Goal: Transaction & Acquisition: Purchase product/service

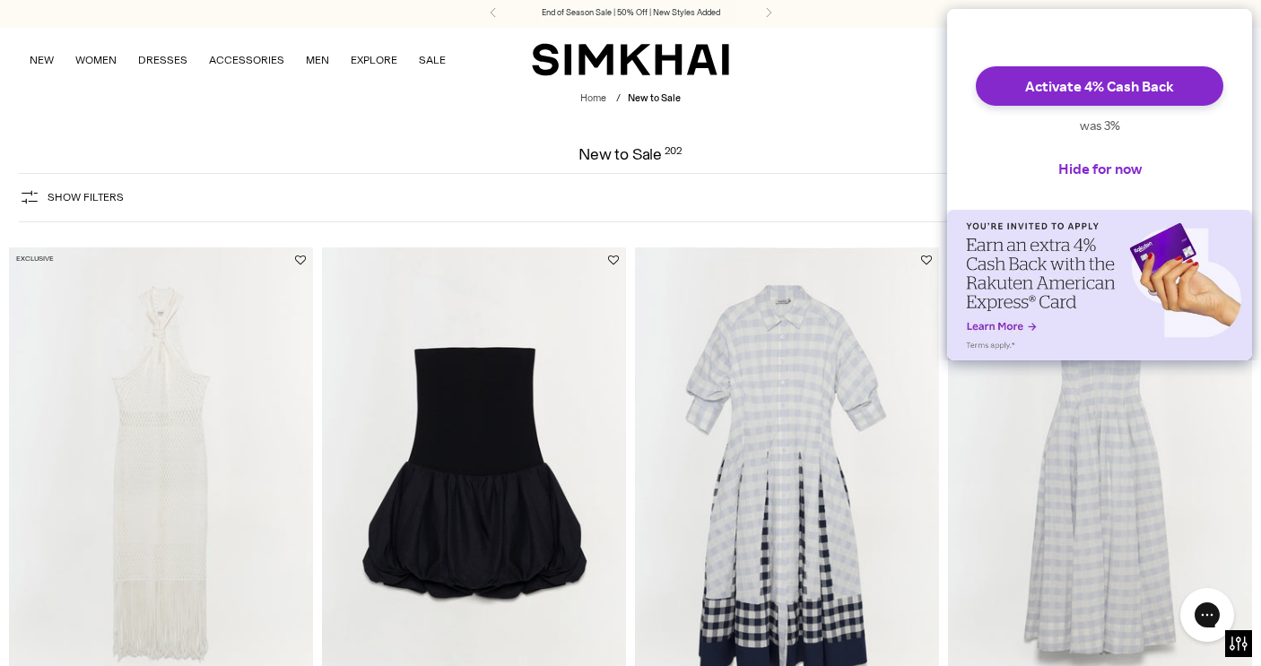
scroll to position [4, 0]
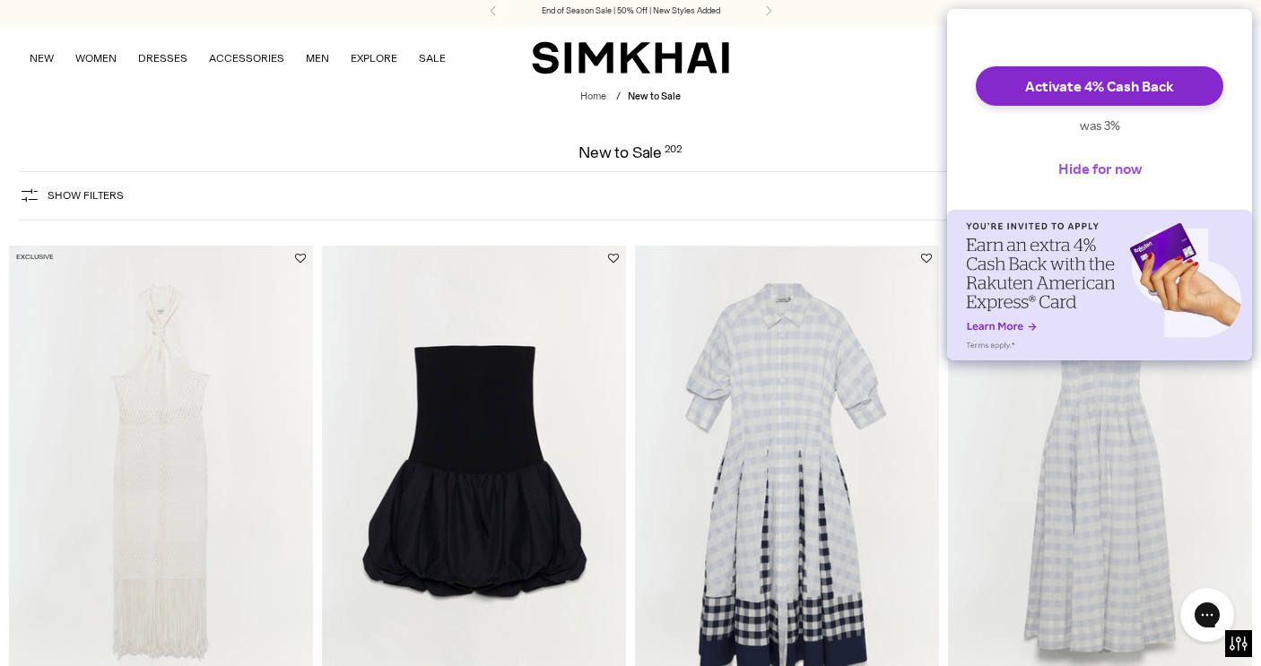
click at [1081, 187] on button "Hide for now" at bounding box center [1100, 168] width 112 height 39
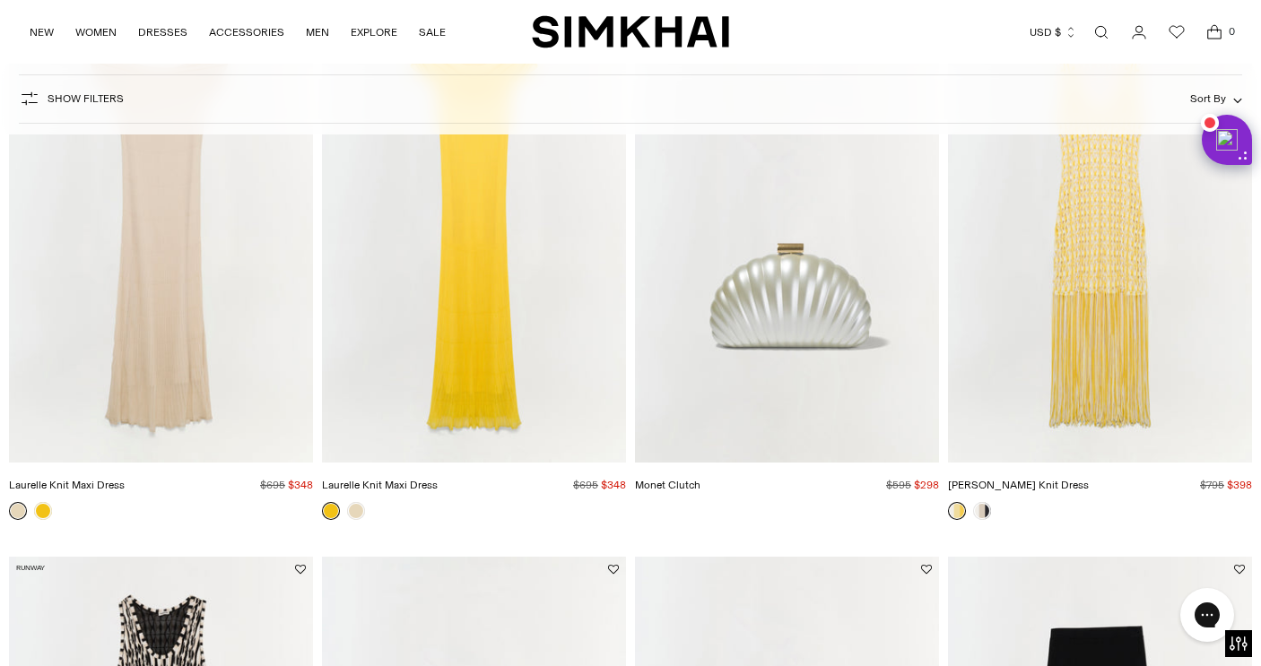
scroll to position [5728, 0]
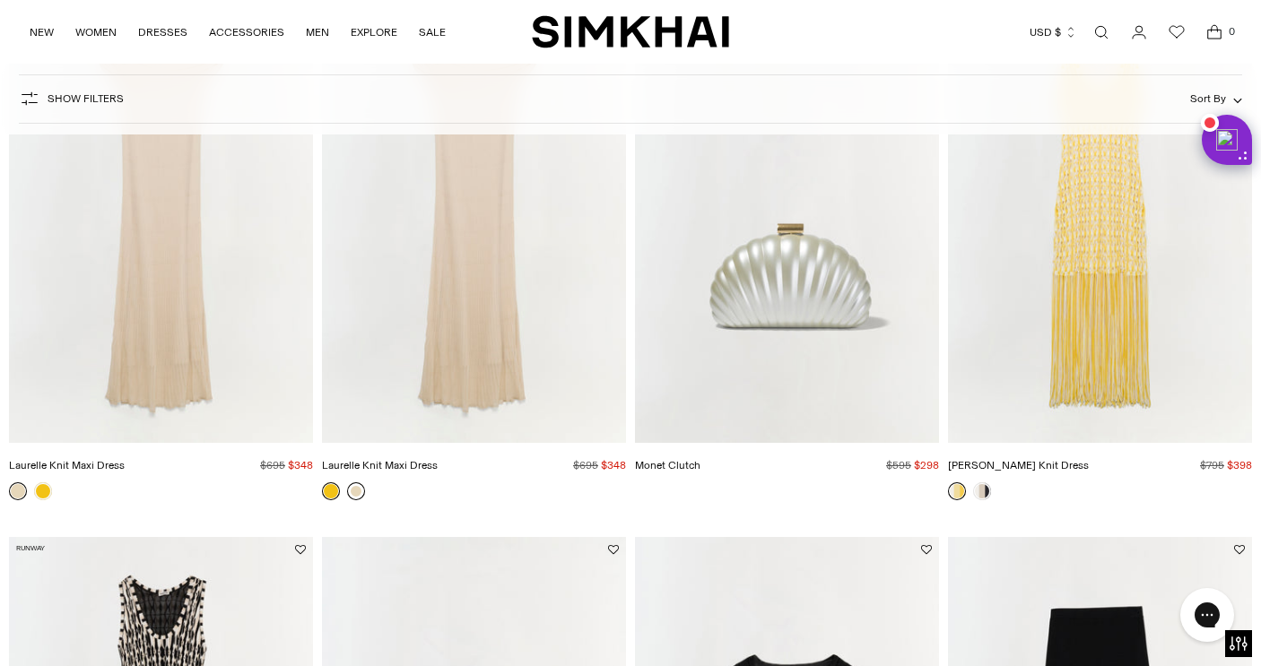
click at [354, 491] on link at bounding box center [356, 491] width 18 height 18
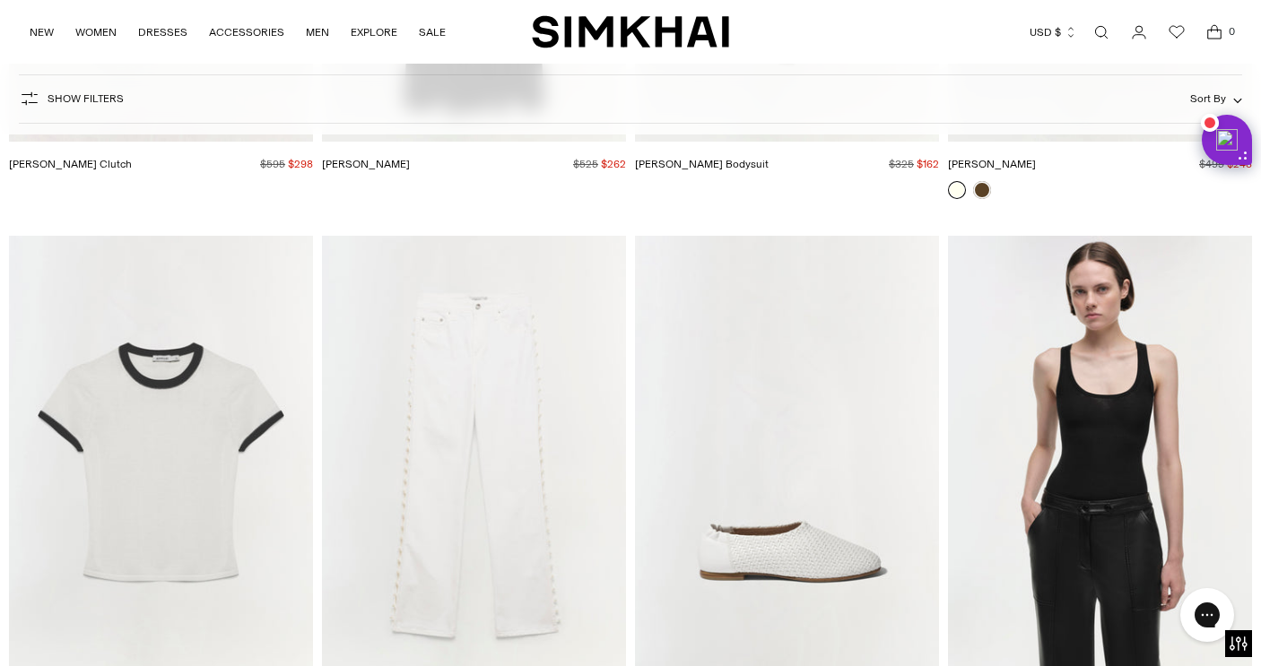
scroll to position [7769, 0]
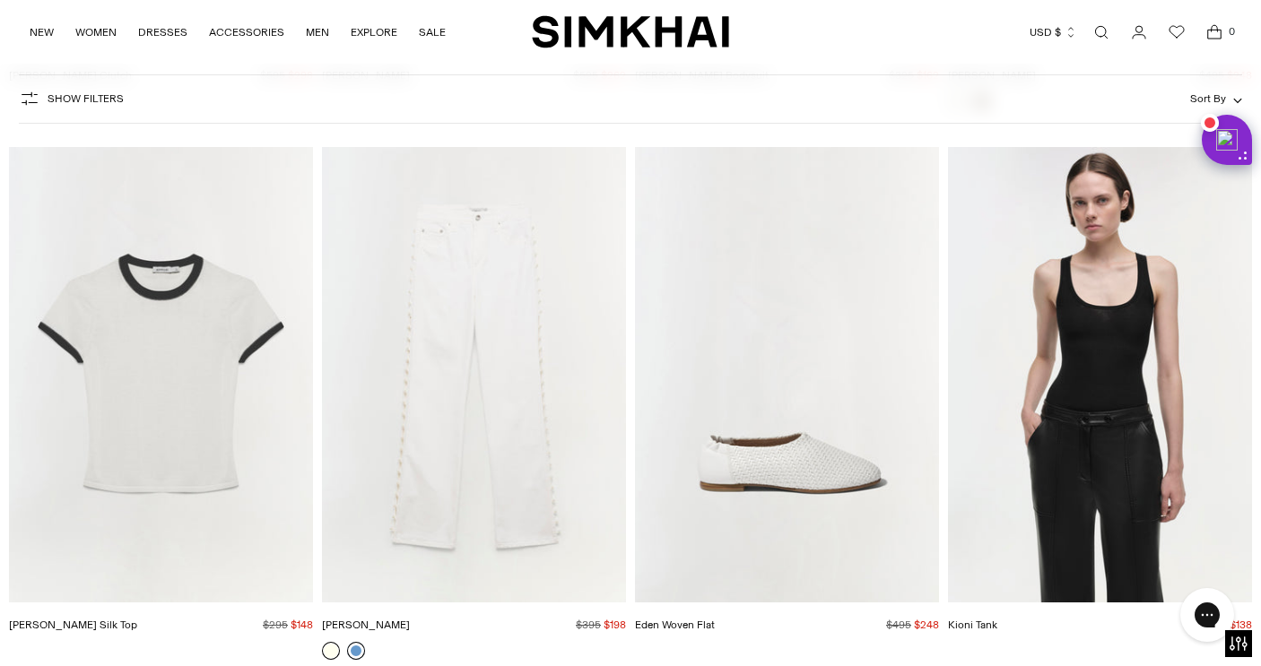
click at [357, 649] on link at bounding box center [356, 651] width 18 height 18
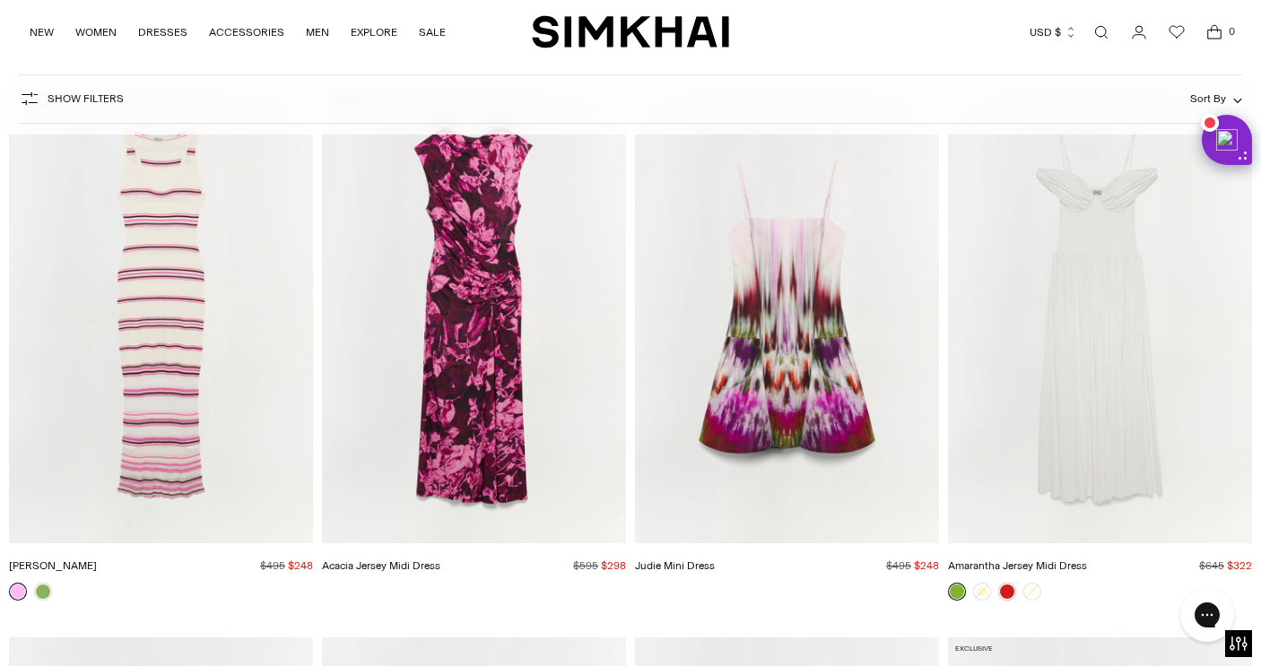
scroll to position [16541, 0]
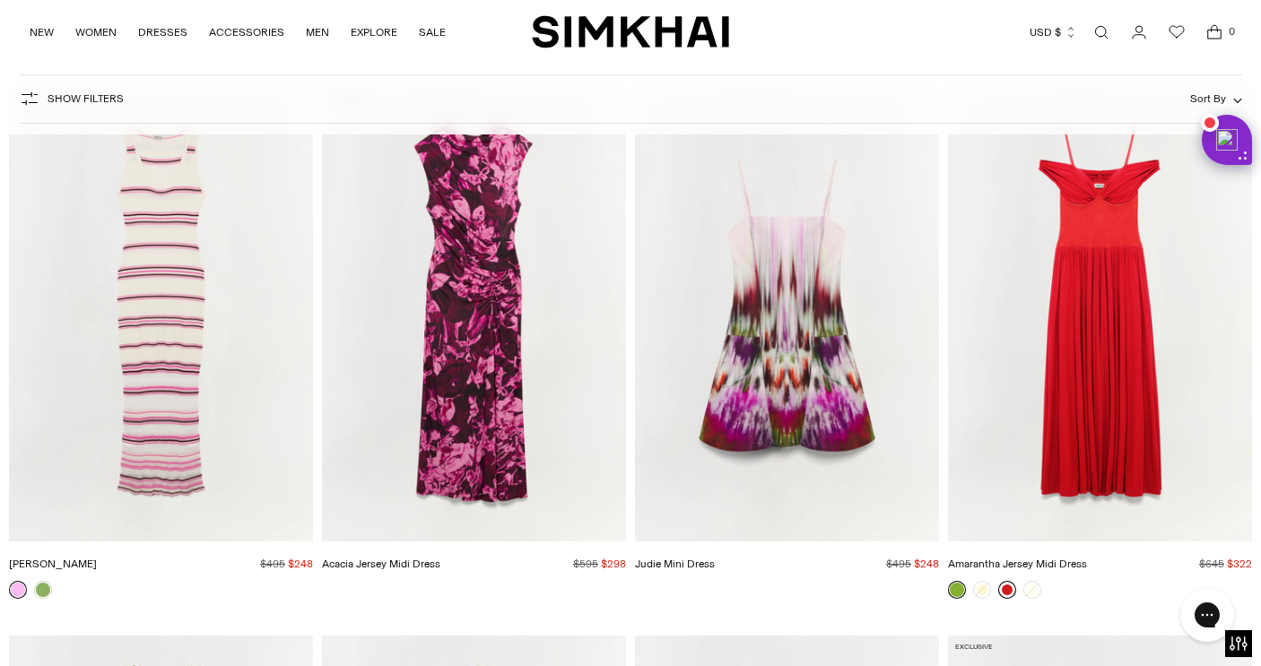
click at [1012, 594] on link at bounding box center [1007, 590] width 18 height 18
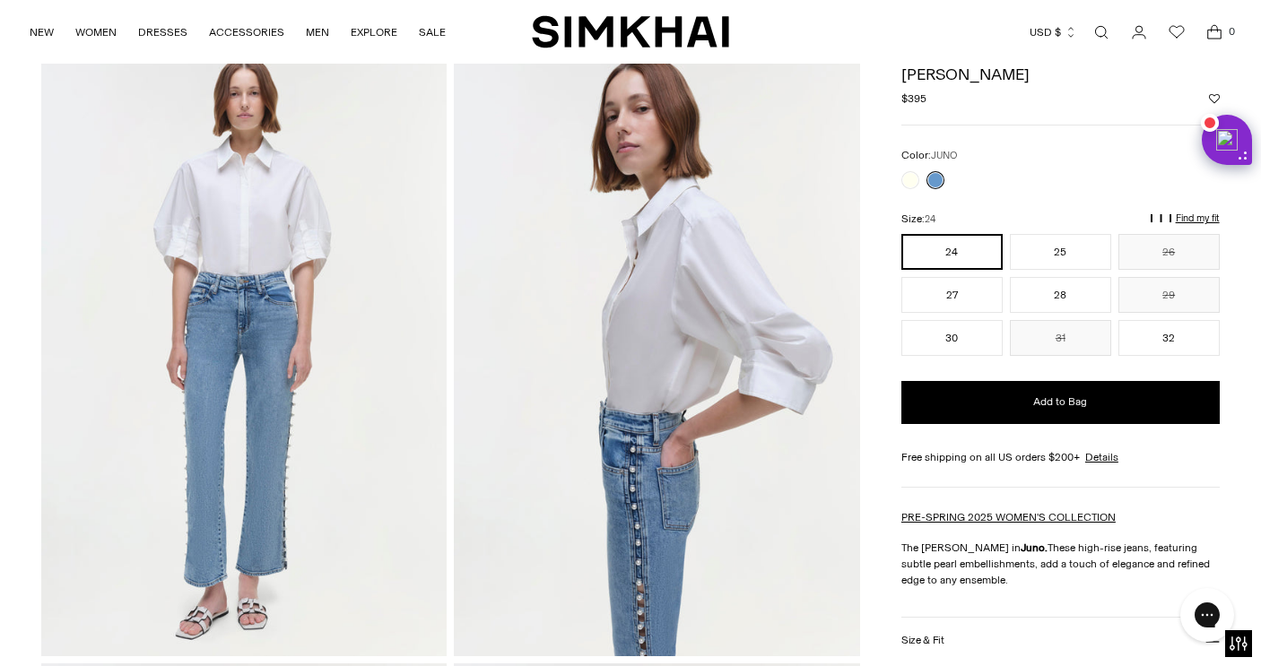
scroll to position [96, 0]
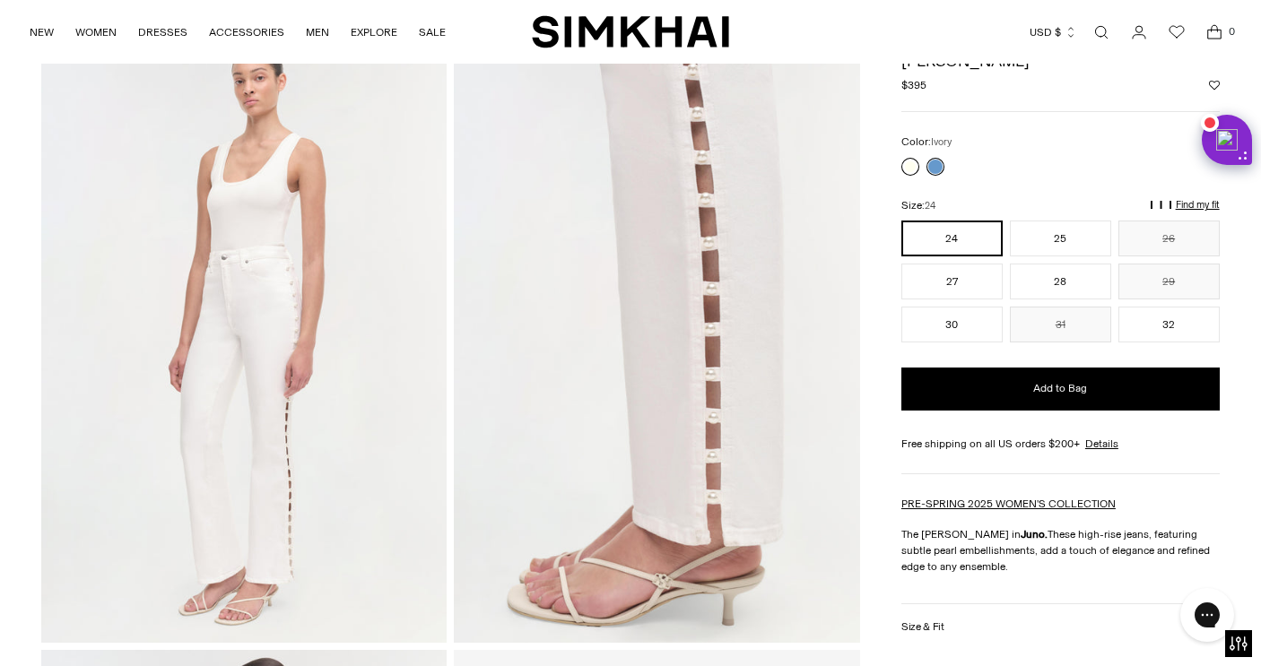
click at [913, 161] on link at bounding box center [910, 167] width 18 height 18
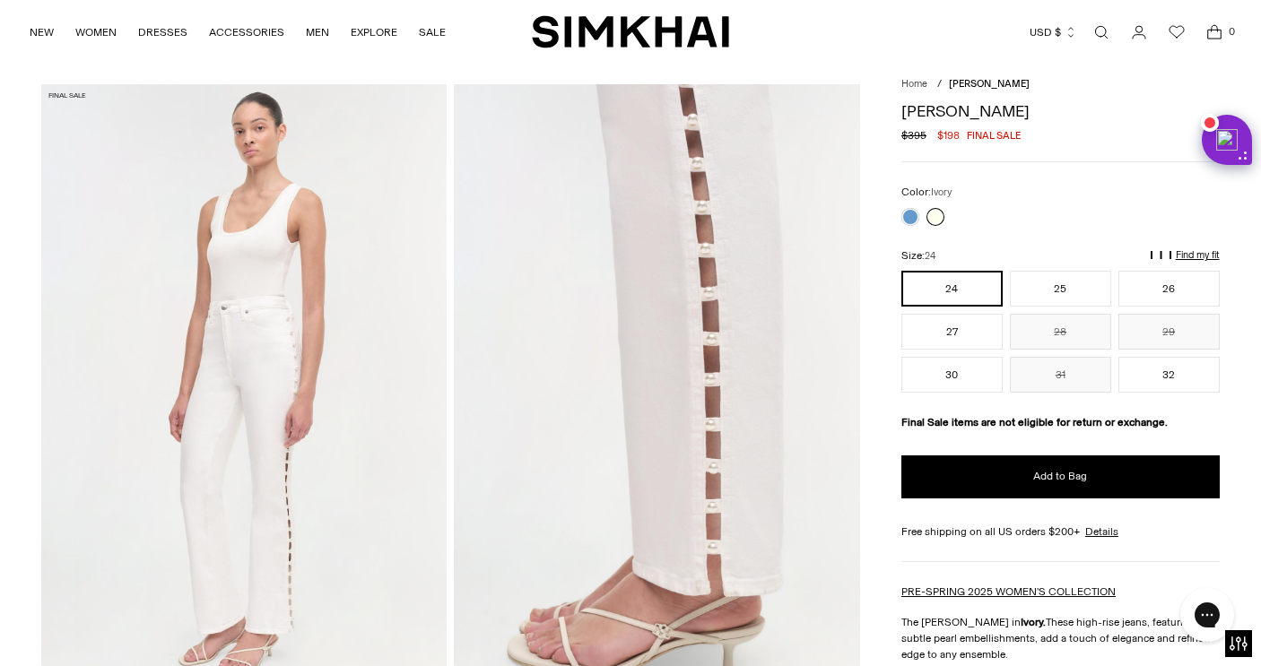
scroll to position [49, 0]
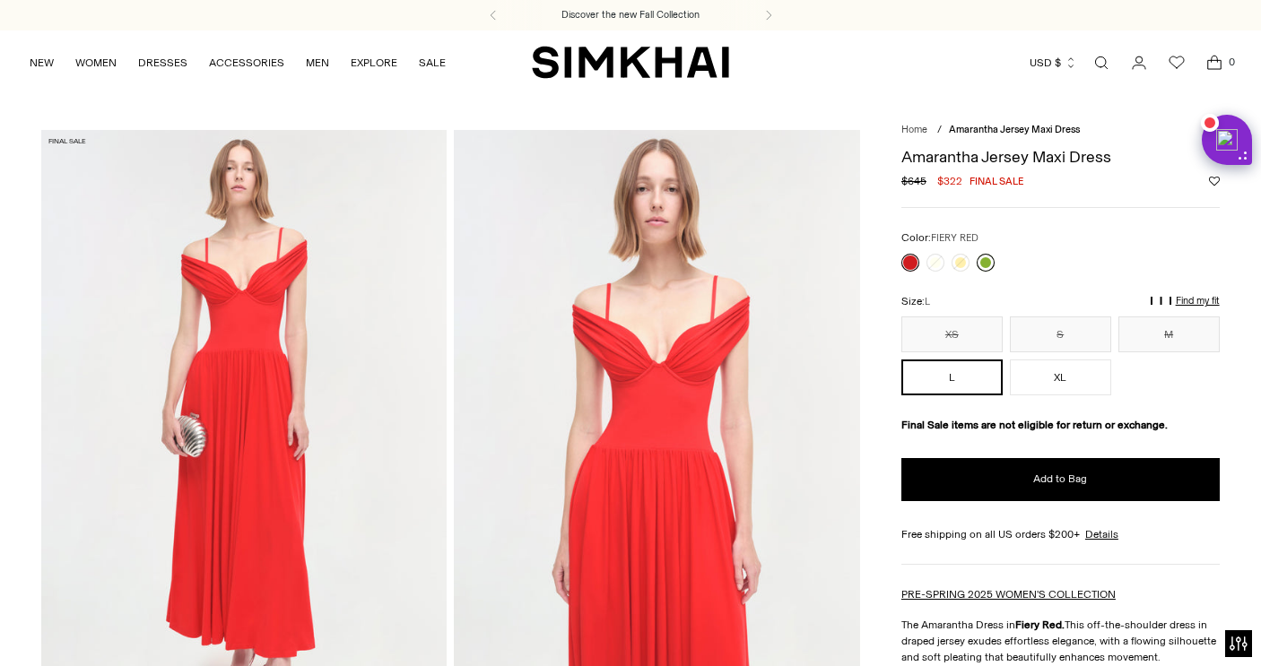
click at [982, 265] on link at bounding box center [985, 263] width 18 height 18
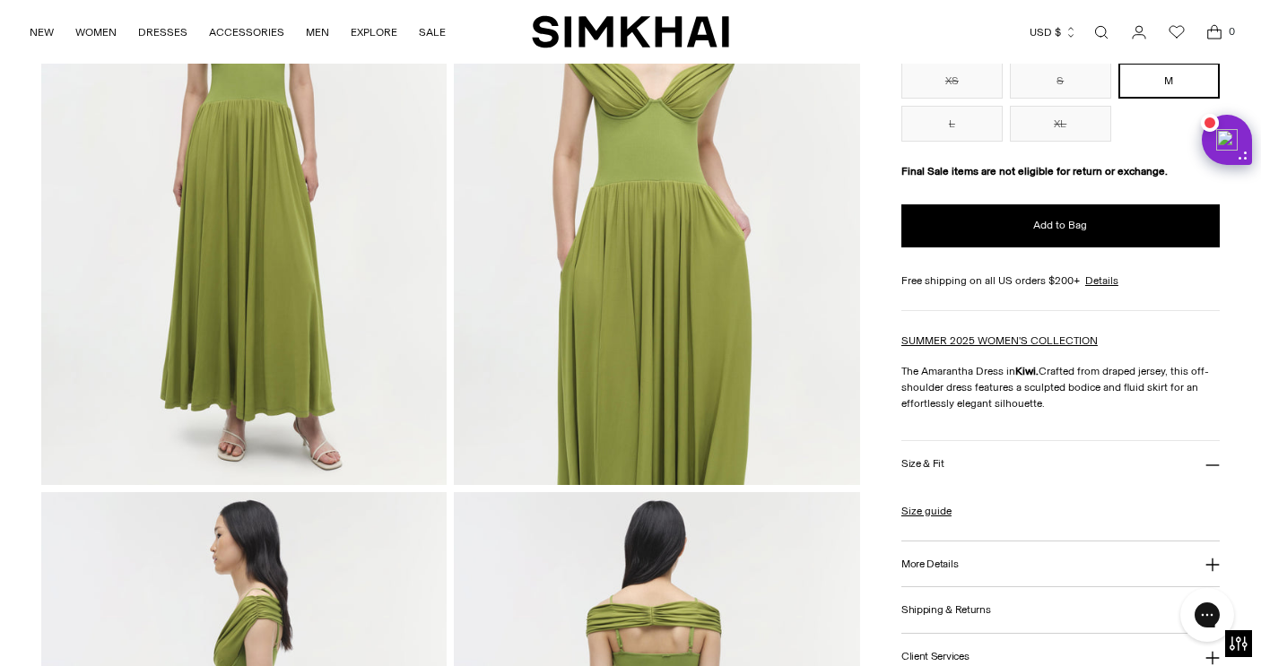
scroll to position [297, 0]
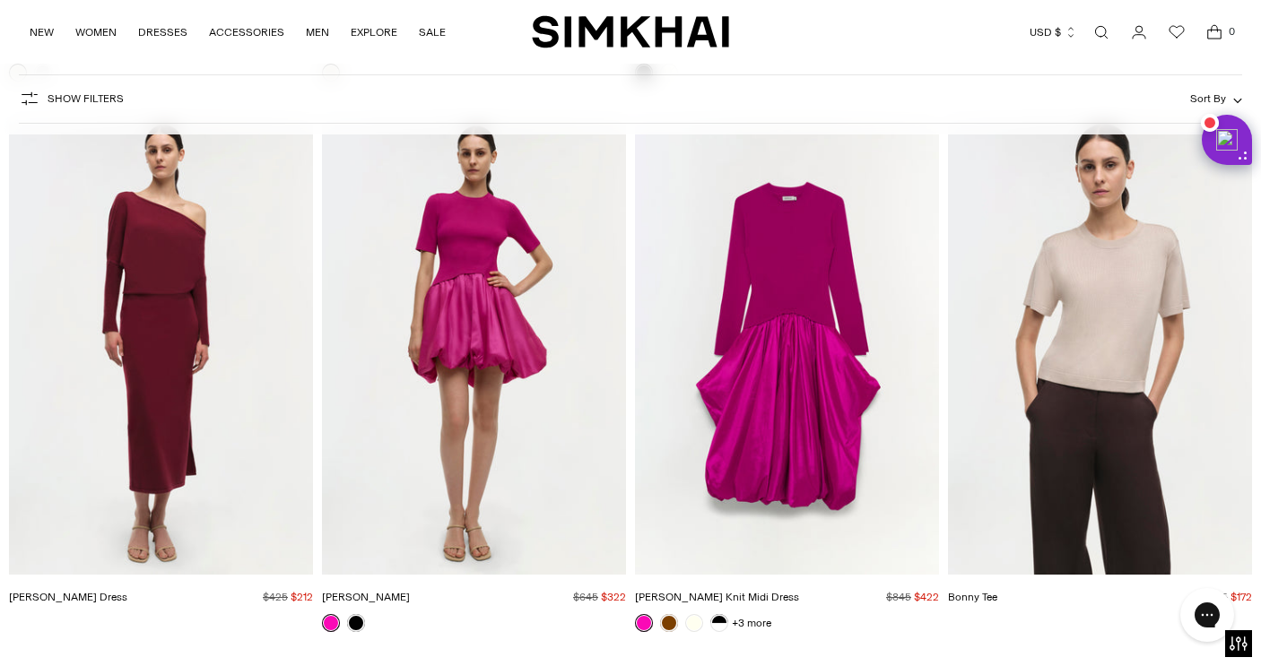
scroll to position [25789, 0]
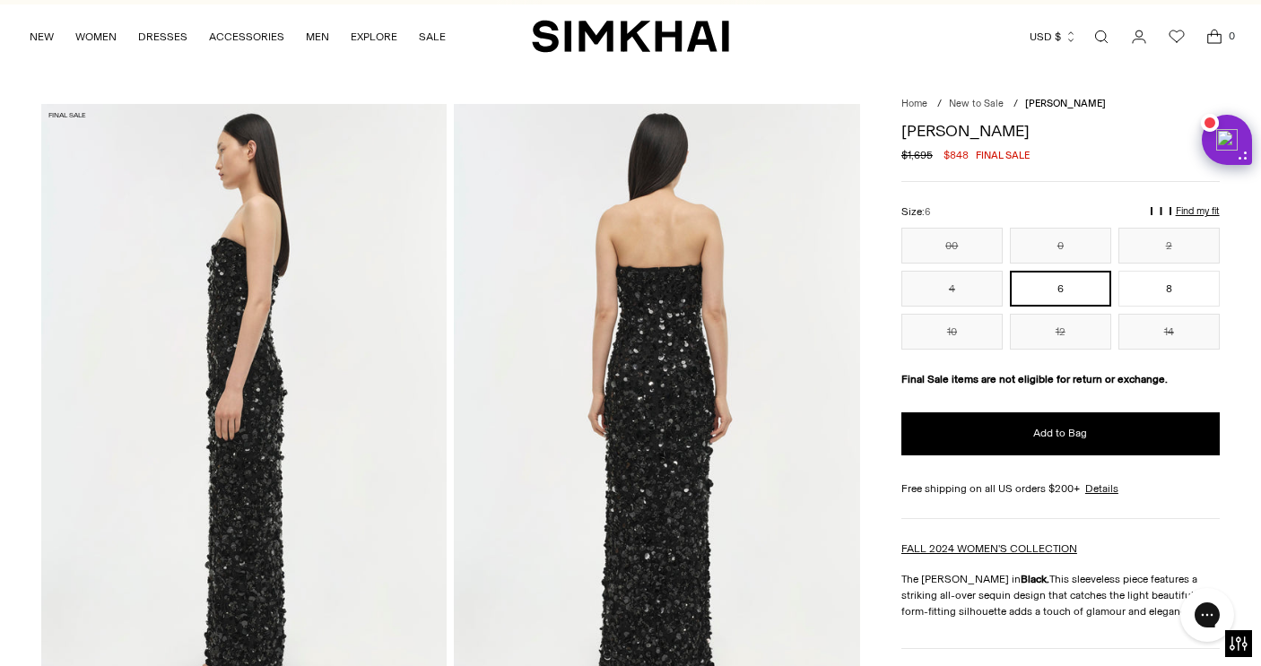
scroll to position [28, 0]
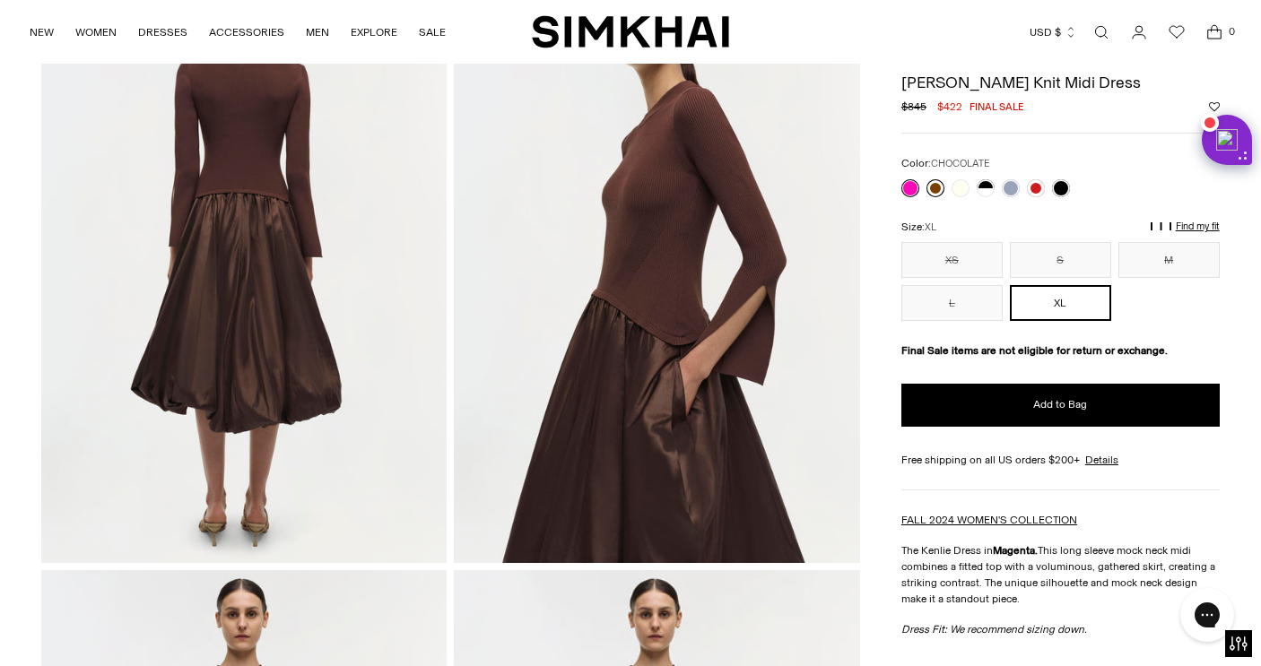
scroll to position [786, 0]
